Goal: Information Seeking & Learning: Learn about a topic

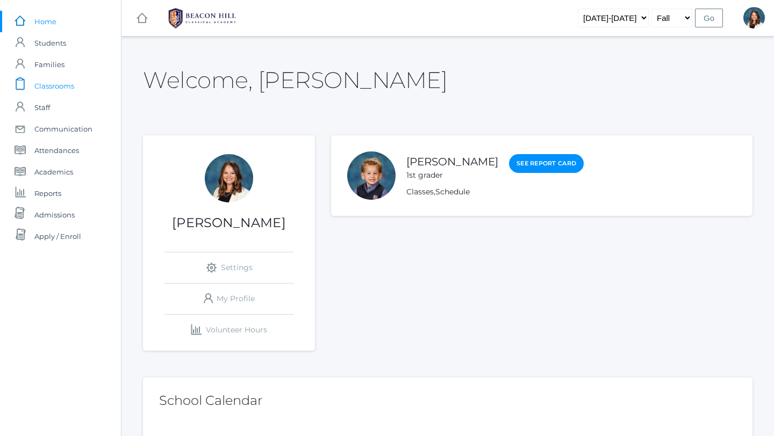
click at [60, 83] on span "Classrooms" at bounding box center [54, 85] width 40 height 21
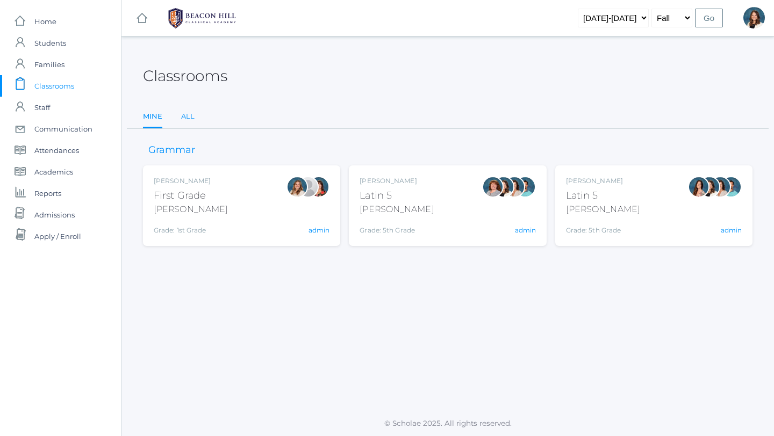
click at [187, 114] on link "All" at bounding box center [187, 116] width 13 height 21
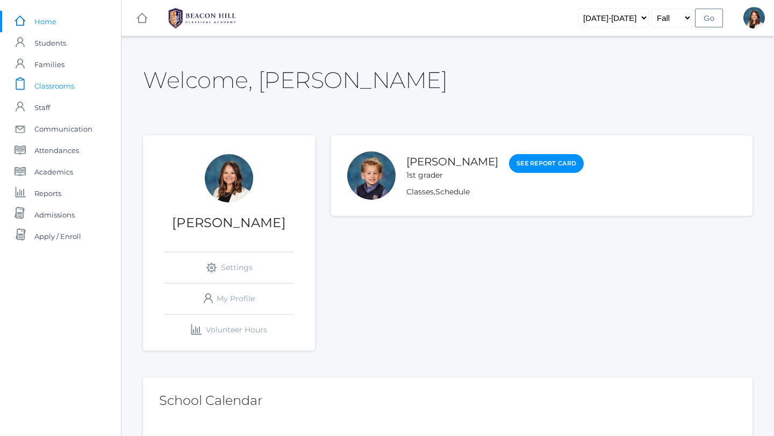
click at [69, 83] on span "Classrooms" at bounding box center [54, 85] width 40 height 21
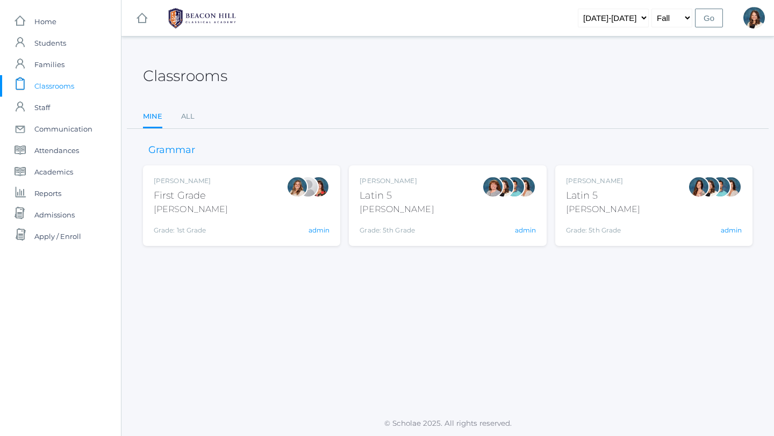
click at [69, 82] on span "Classrooms" at bounding box center [54, 85] width 40 height 21
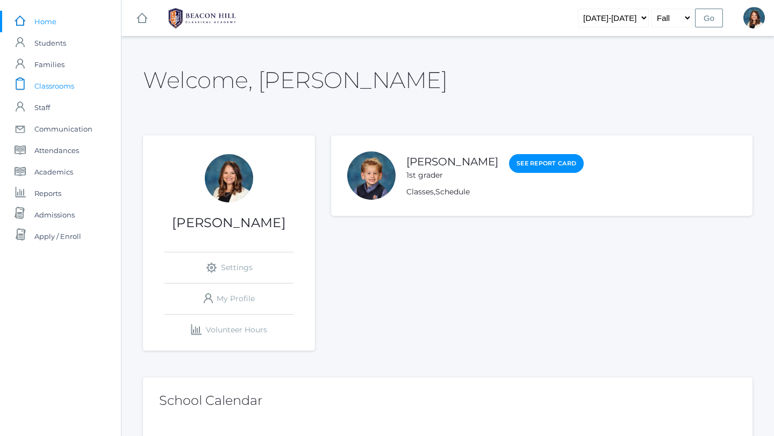
click at [70, 84] on span "Classrooms" at bounding box center [54, 85] width 40 height 21
click at [41, 80] on span "Classrooms" at bounding box center [54, 85] width 40 height 21
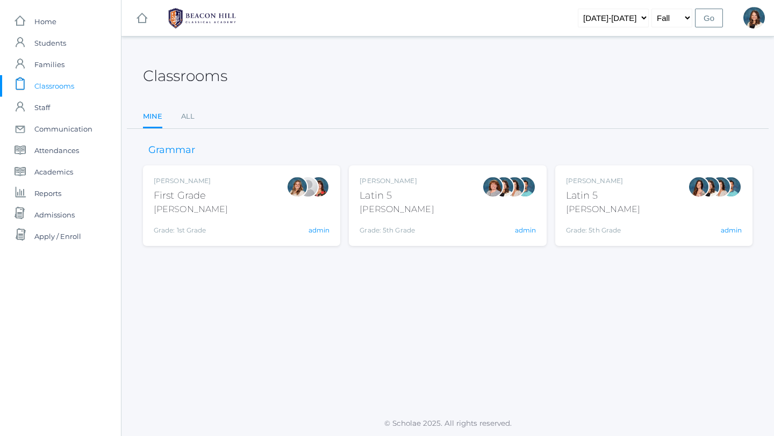
click at [49, 83] on span "Classrooms" at bounding box center [54, 85] width 40 height 21
click at [189, 115] on link "All" at bounding box center [187, 116] width 13 height 21
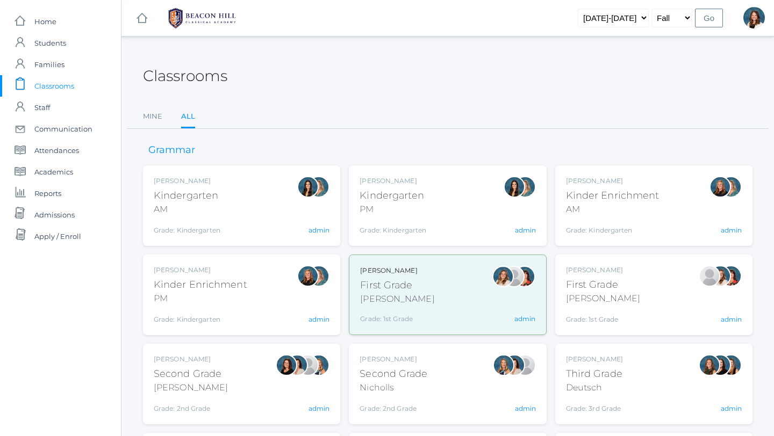
click at [255, 204] on div "Jordyn Dewey Kindergarten AM Grade: Kindergarten *KIND admin" at bounding box center [242, 205] width 176 height 59
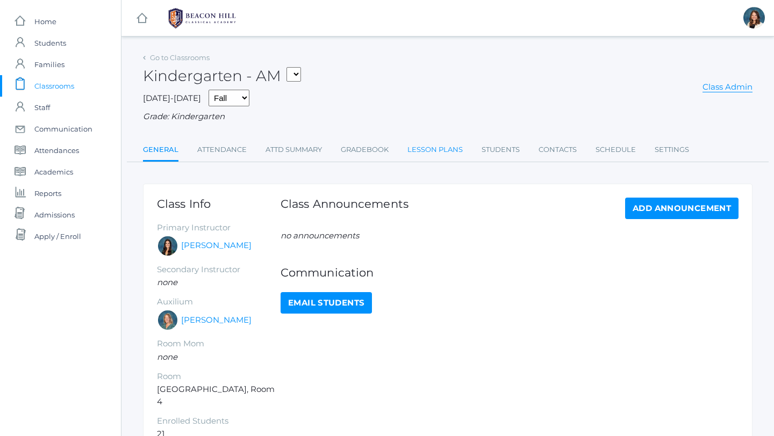
click at [439, 149] on link "Lesson Plans" at bounding box center [434, 149] width 55 height 21
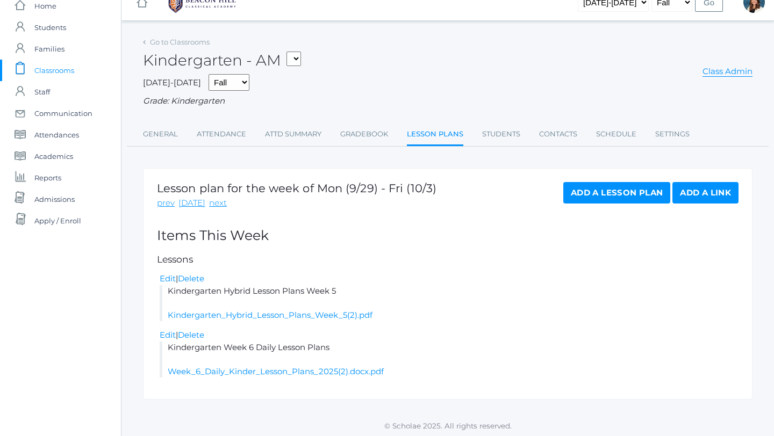
scroll to position [18, 0]
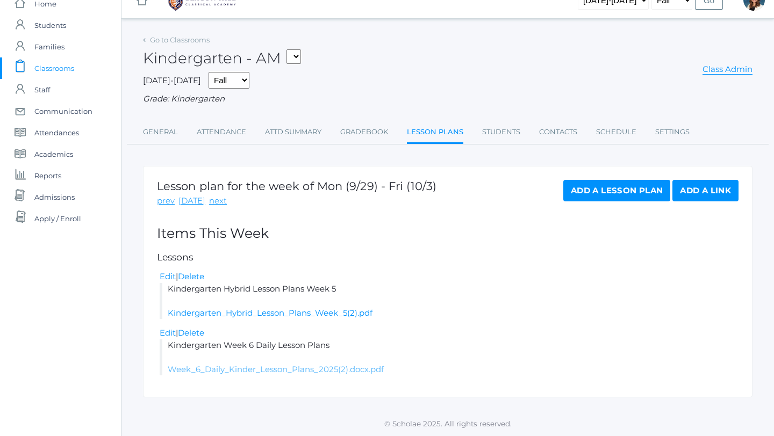
click at [345, 373] on link "Week_6_Daily_Kinder_Lesson_Plans_2025(2).docx.pdf" at bounding box center [276, 369] width 216 height 10
click at [350, 314] on link "Kindergarten_Hybrid_Lesson_Plans_Week_5(2).pdf" at bounding box center [270, 313] width 205 height 10
